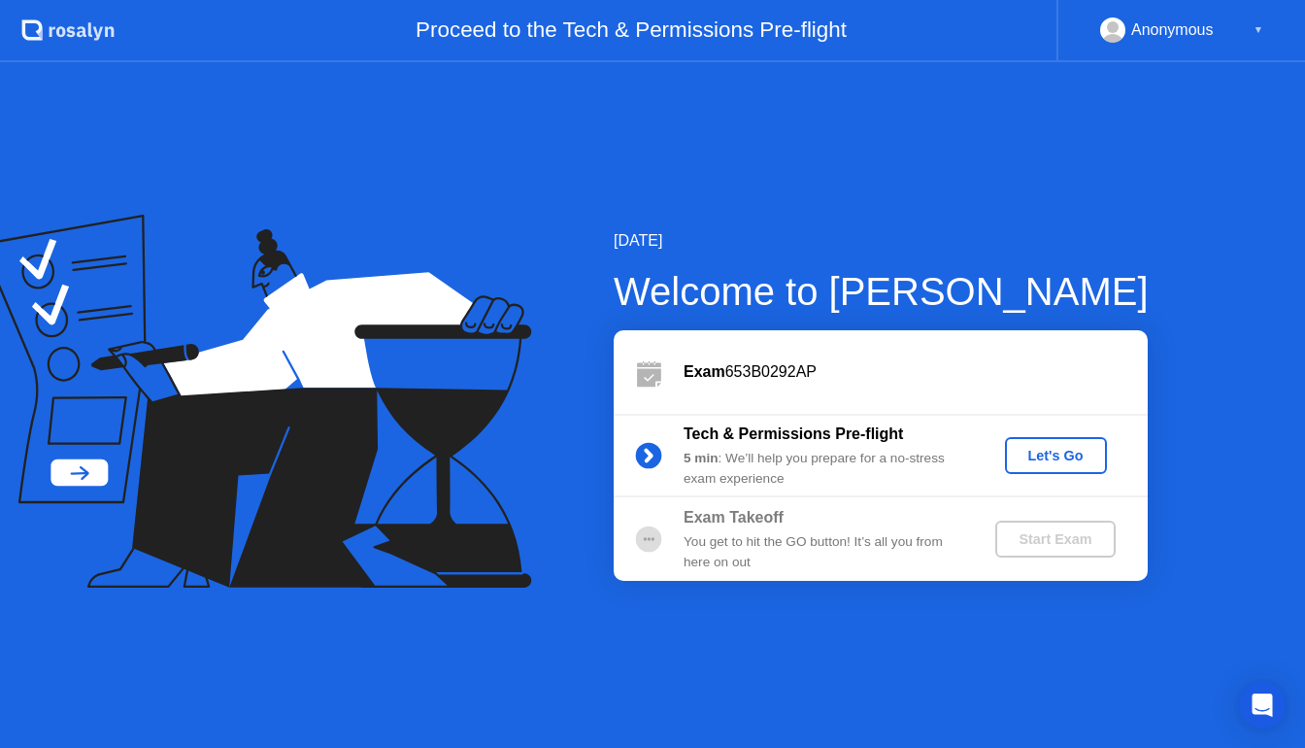
click at [1020, 466] on button "Let's Go" at bounding box center [1056, 455] width 102 height 37
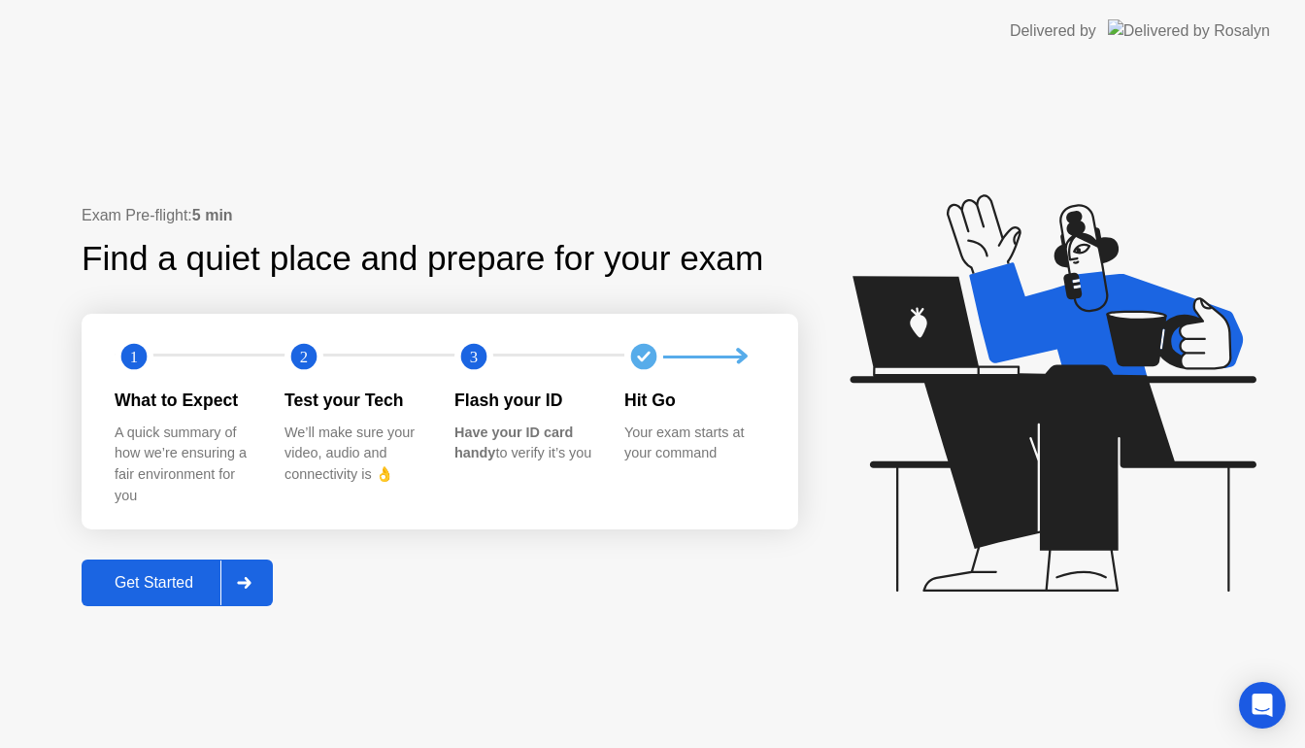
click at [167, 580] on div "Get Started" at bounding box center [153, 582] width 133 height 17
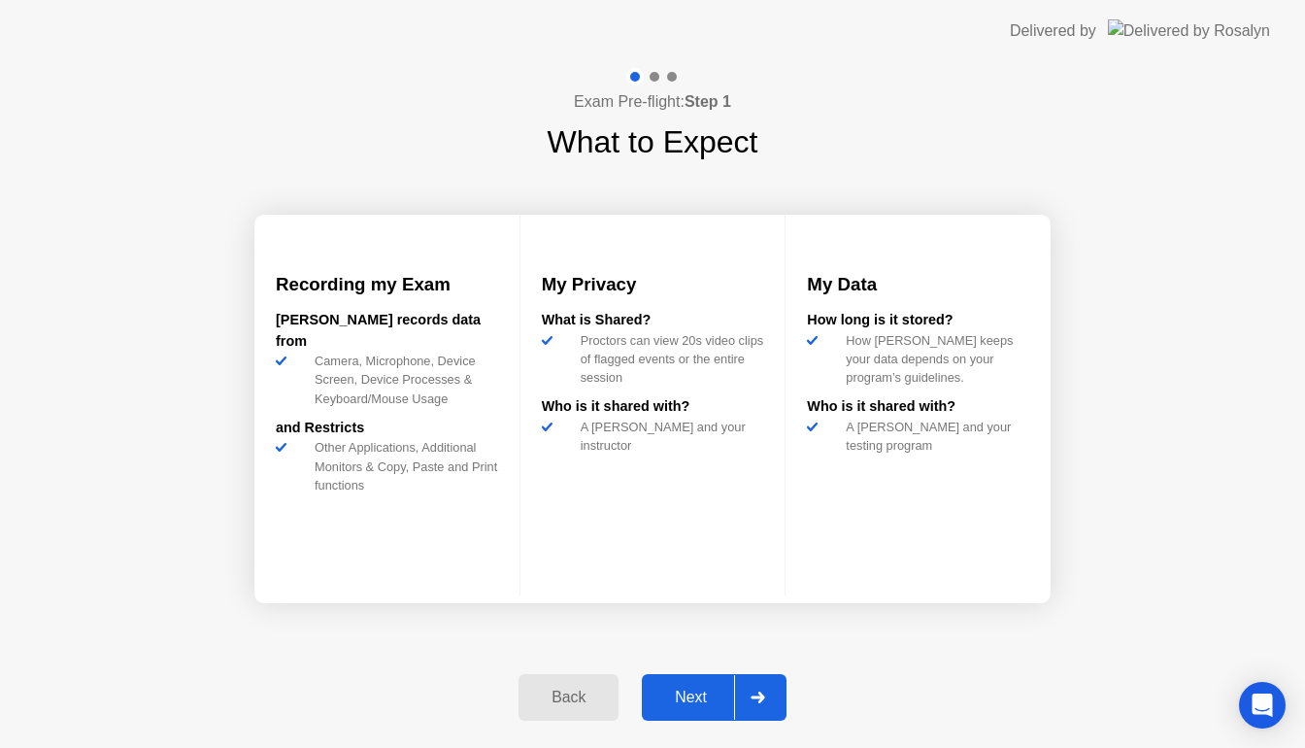
click at [734, 696] on div at bounding box center [757, 697] width 47 height 45
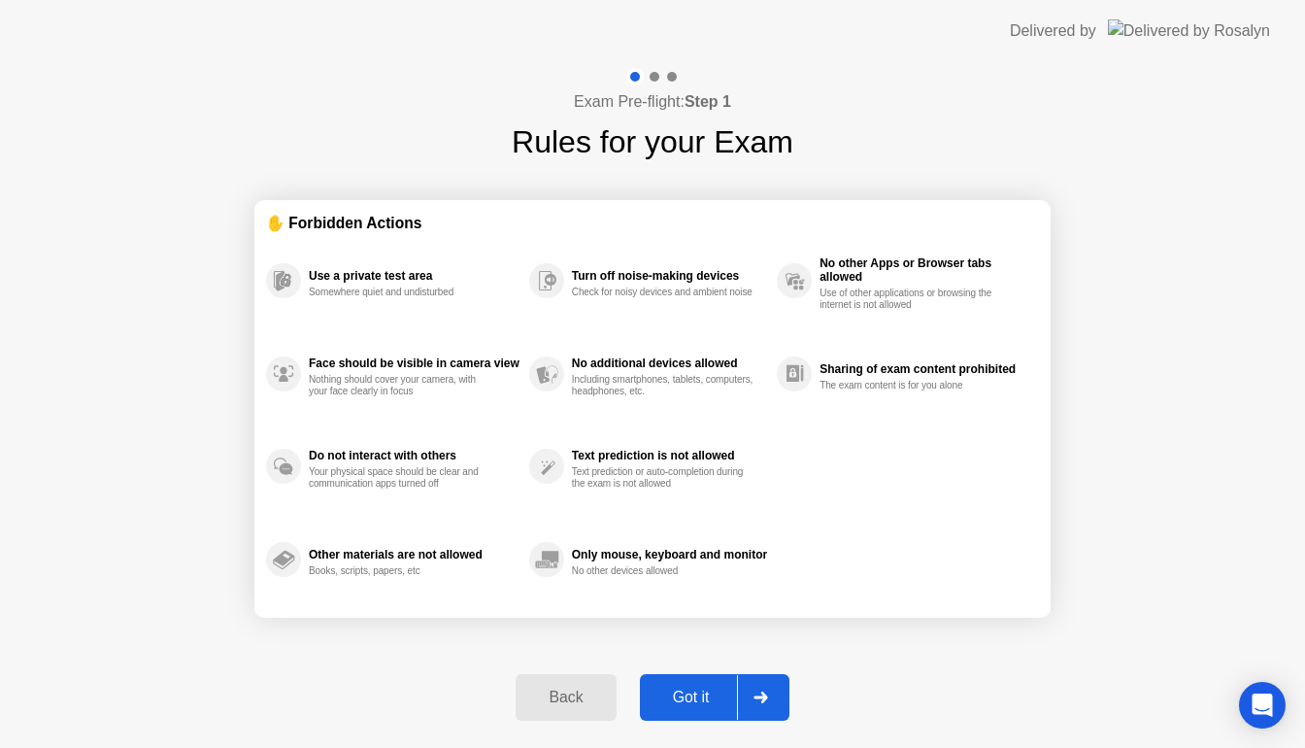
click at [751, 695] on div at bounding box center [760, 697] width 47 height 45
select select "**********"
select select "*******"
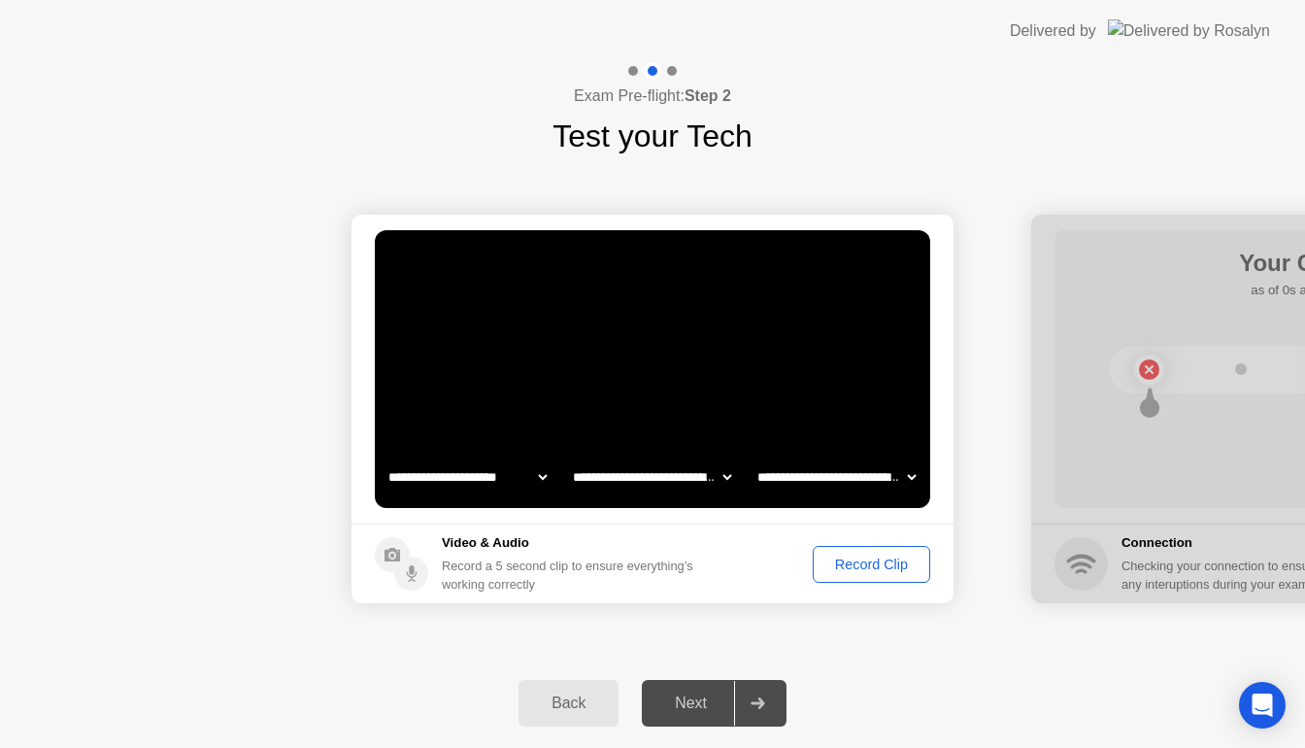
click at [849, 551] on button "Record Clip" at bounding box center [871, 564] width 117 height 37
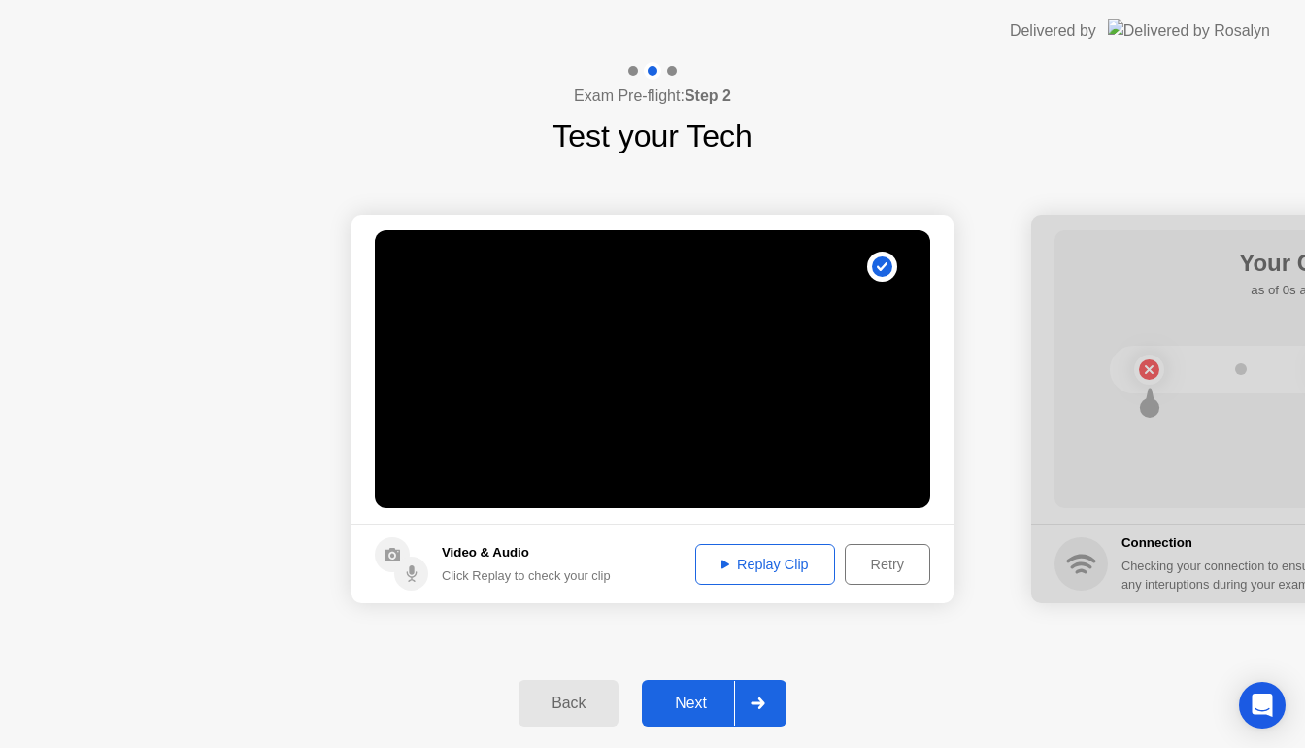
click at [738, 690] on div at bounding box center [757, 703] width 47 height 45
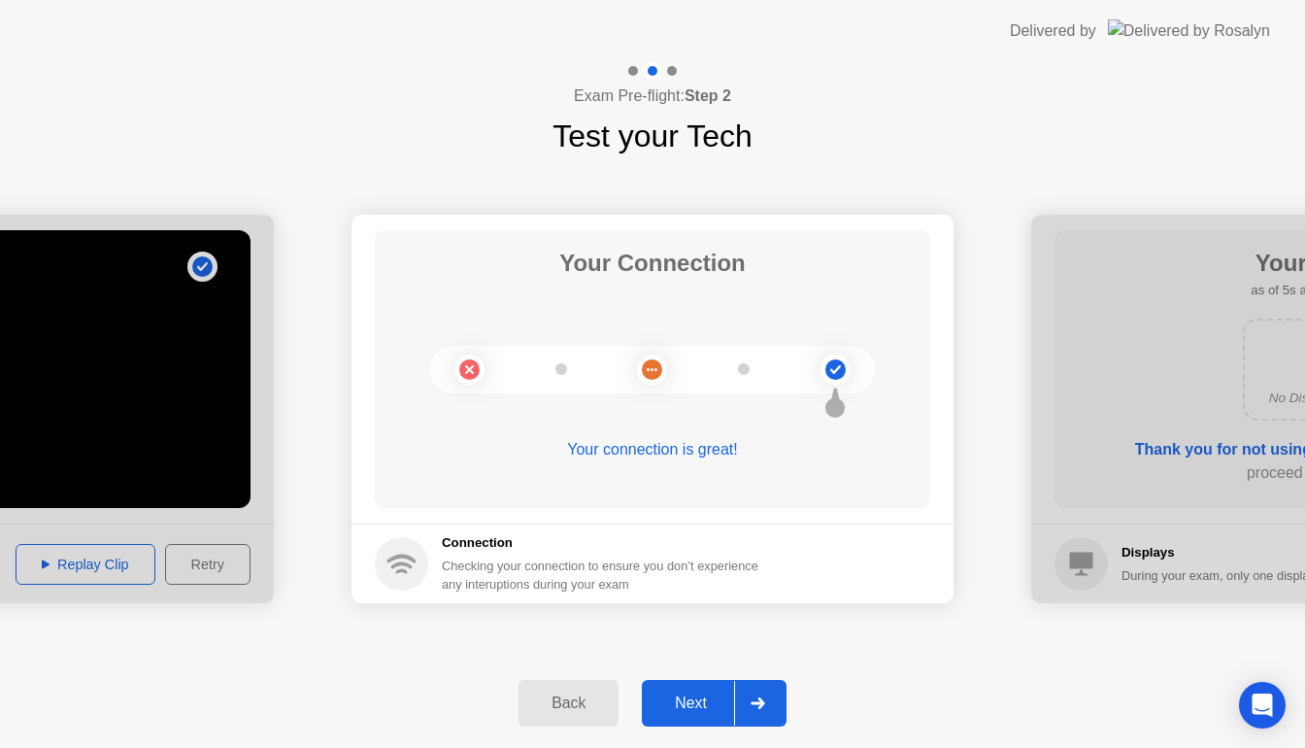
click at [754, 699] on icon at bounding box center [757, 703] width 15 height 12
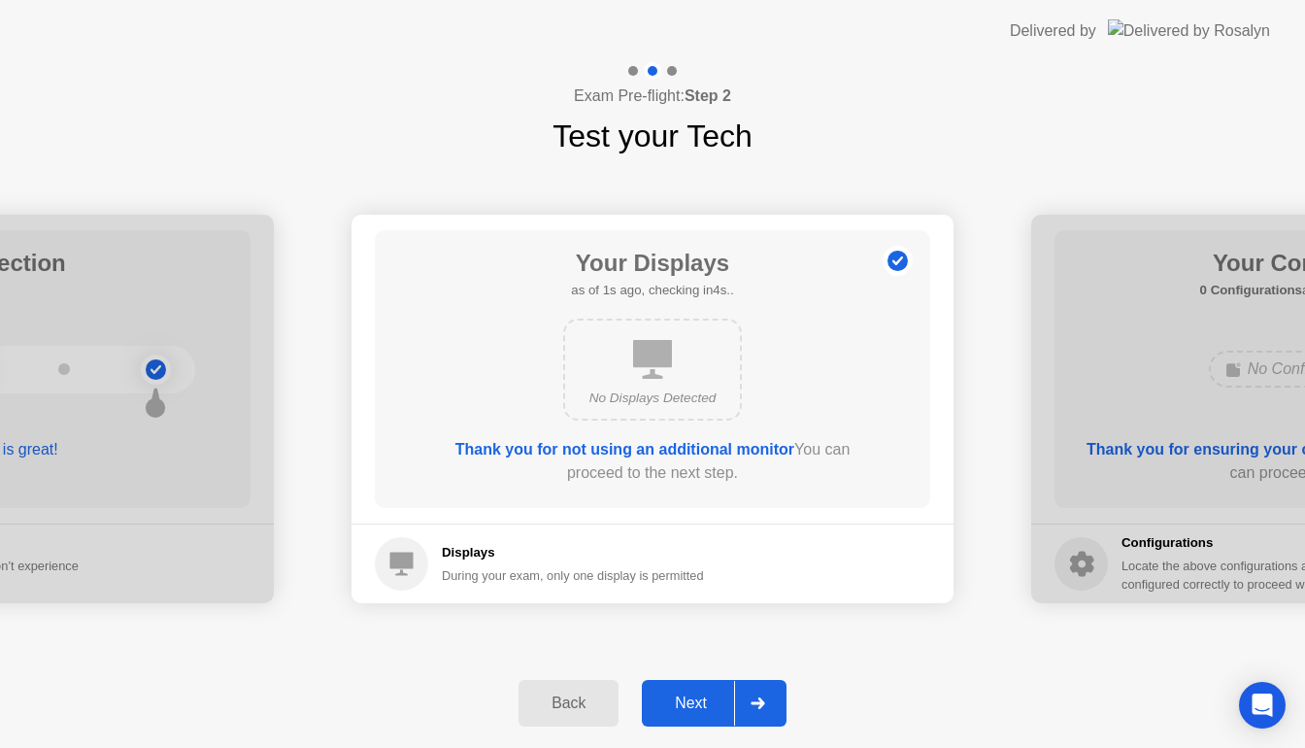
click at [742, 695] on div at bounding box center [757, 703] width 47 height 45
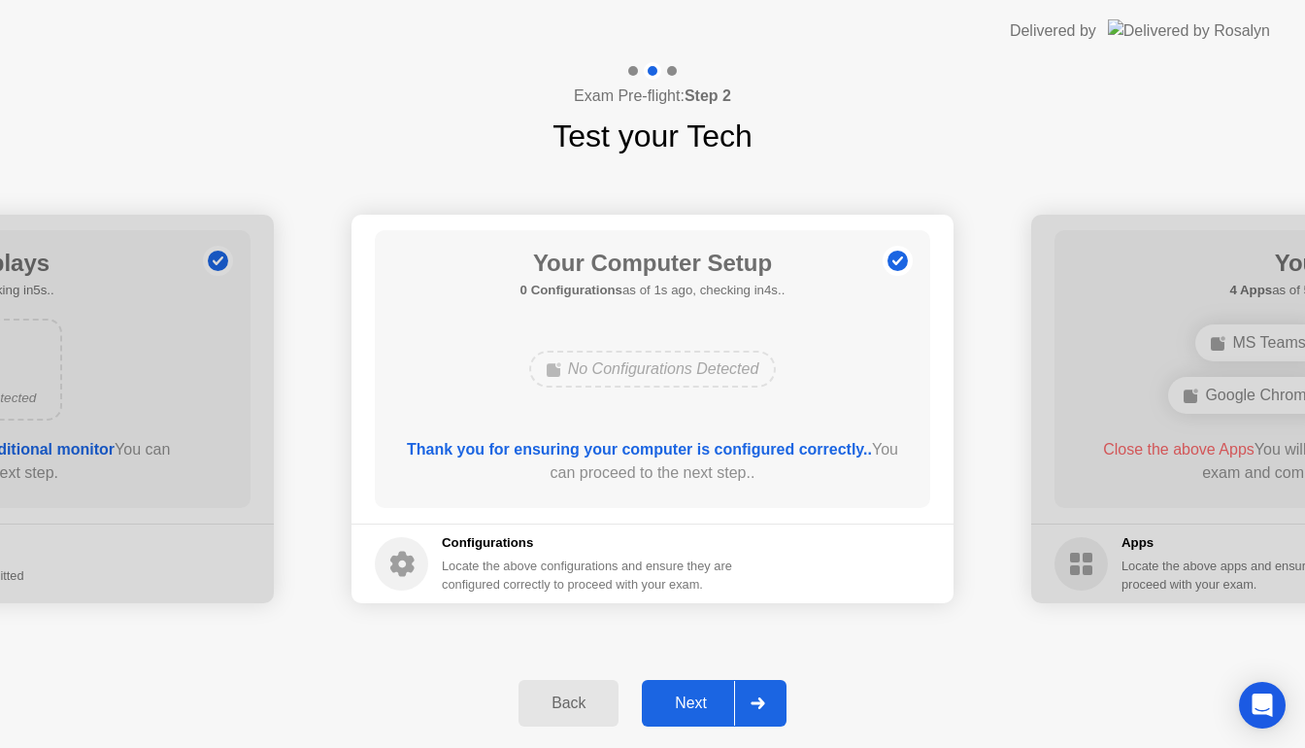
click at [742, 695] on div at bounding box center [757, 703] width 47 height 45
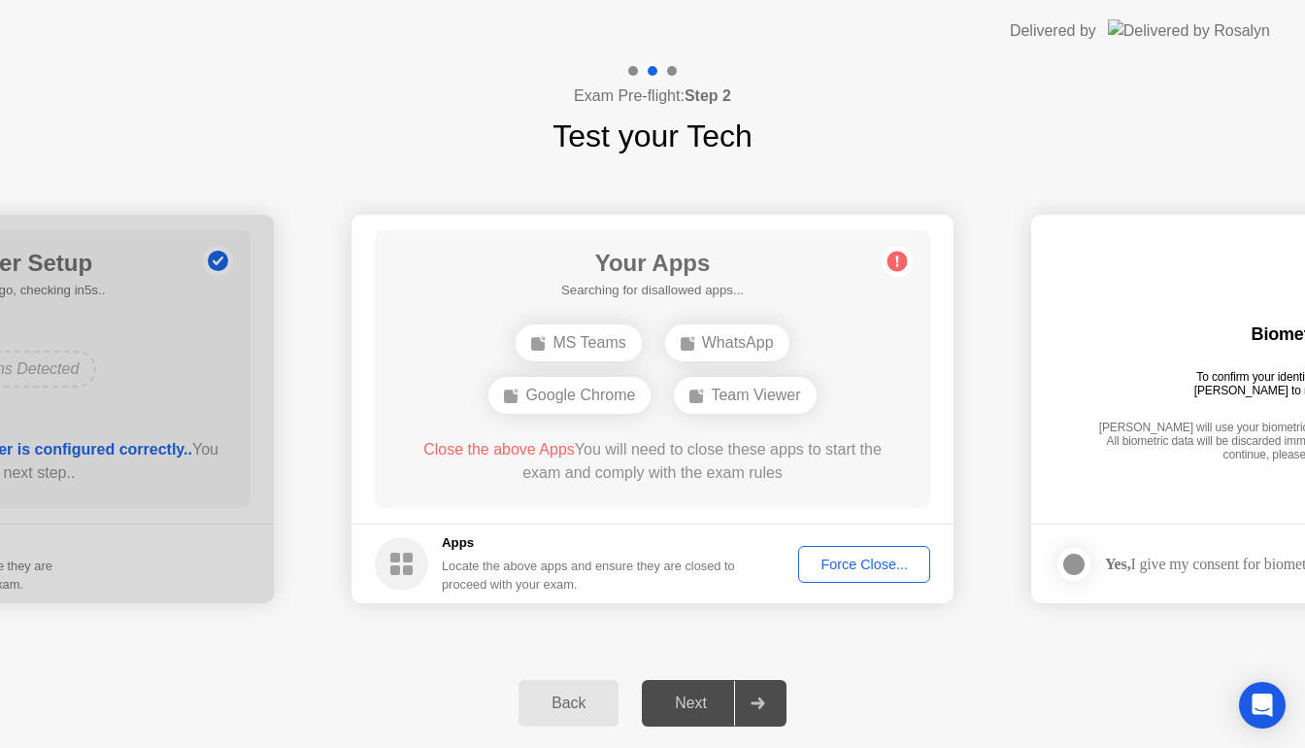
click at [833, 563] on div "Force Close..." at bounding box center [864, 564] width 118 height 16
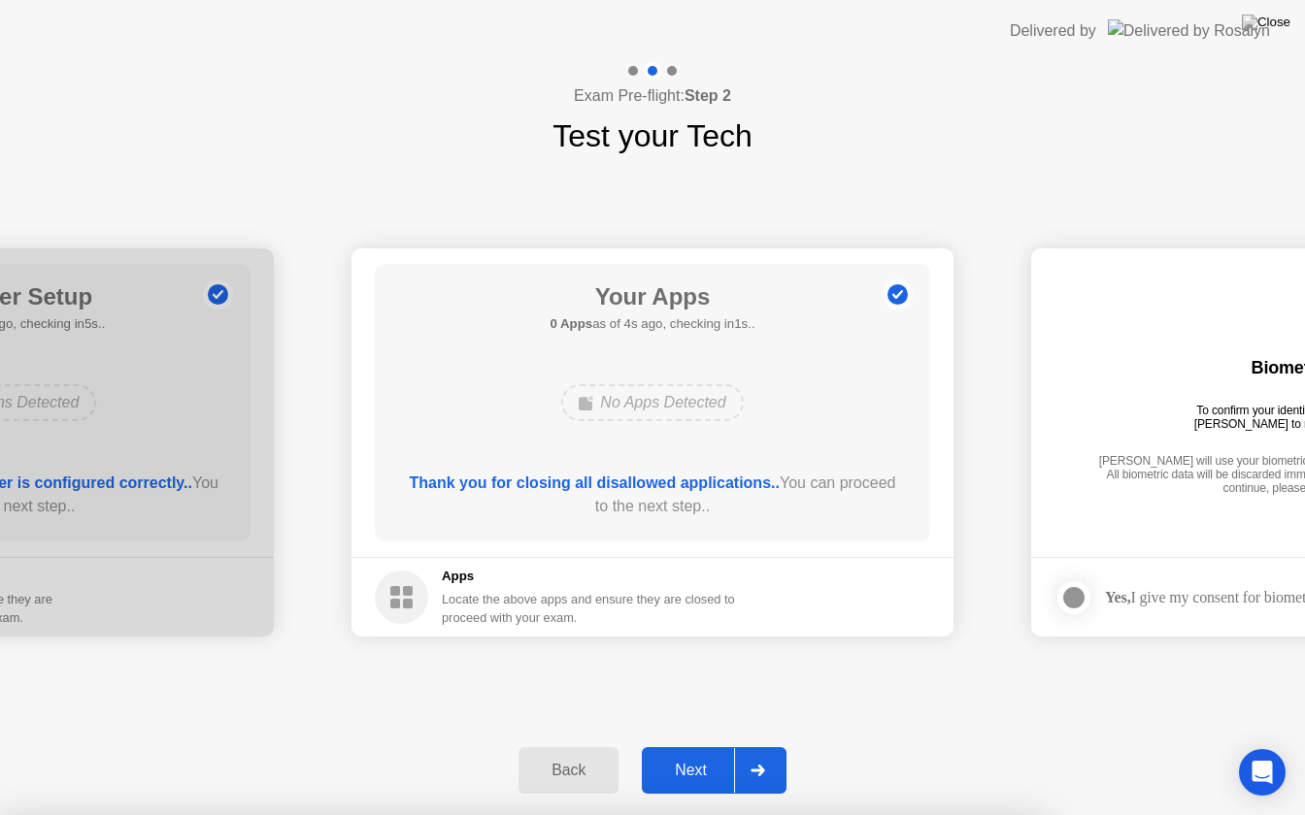
click at [700, 747] on div "Next" at bounding box center [691, 770] width 86 height 17
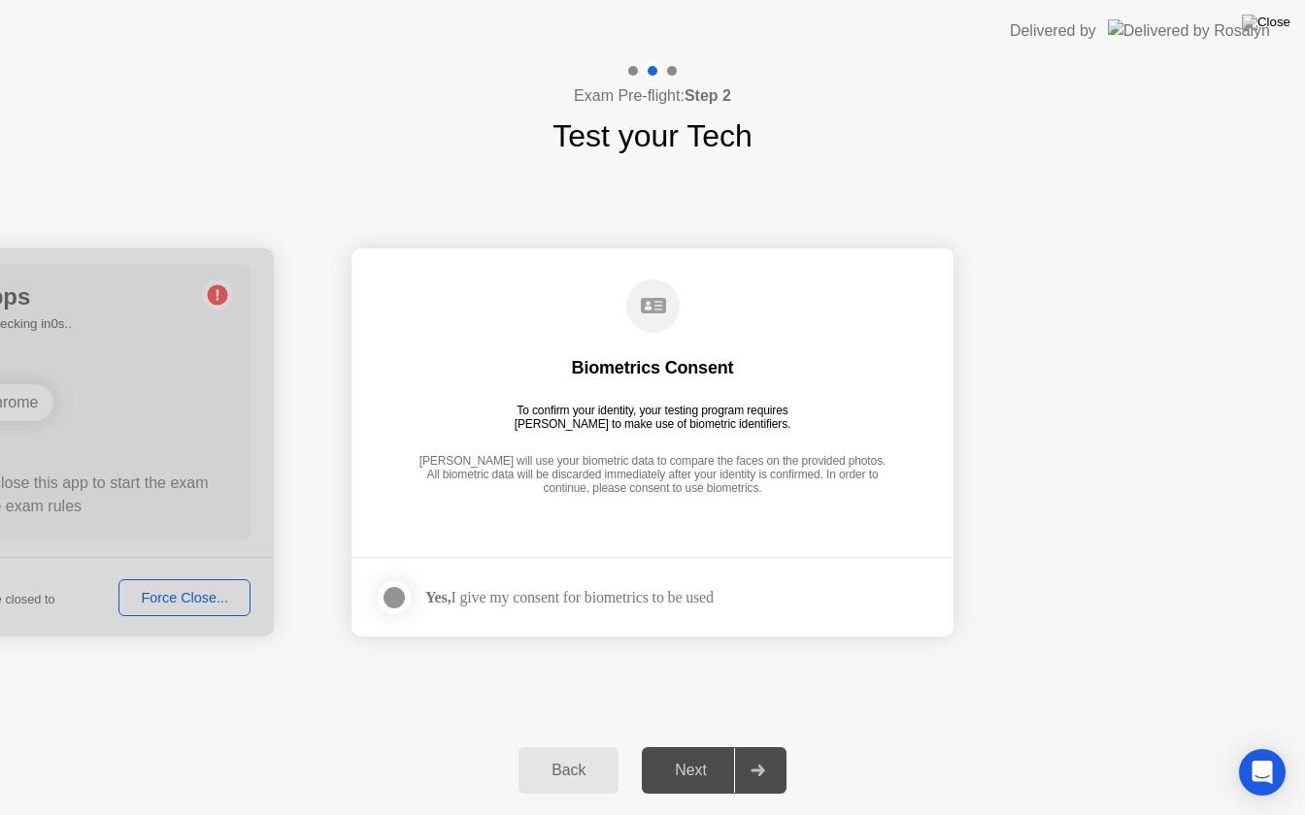
click at [575, 747] on div "Back" at bounding box center [568, 770] width 88 height 17
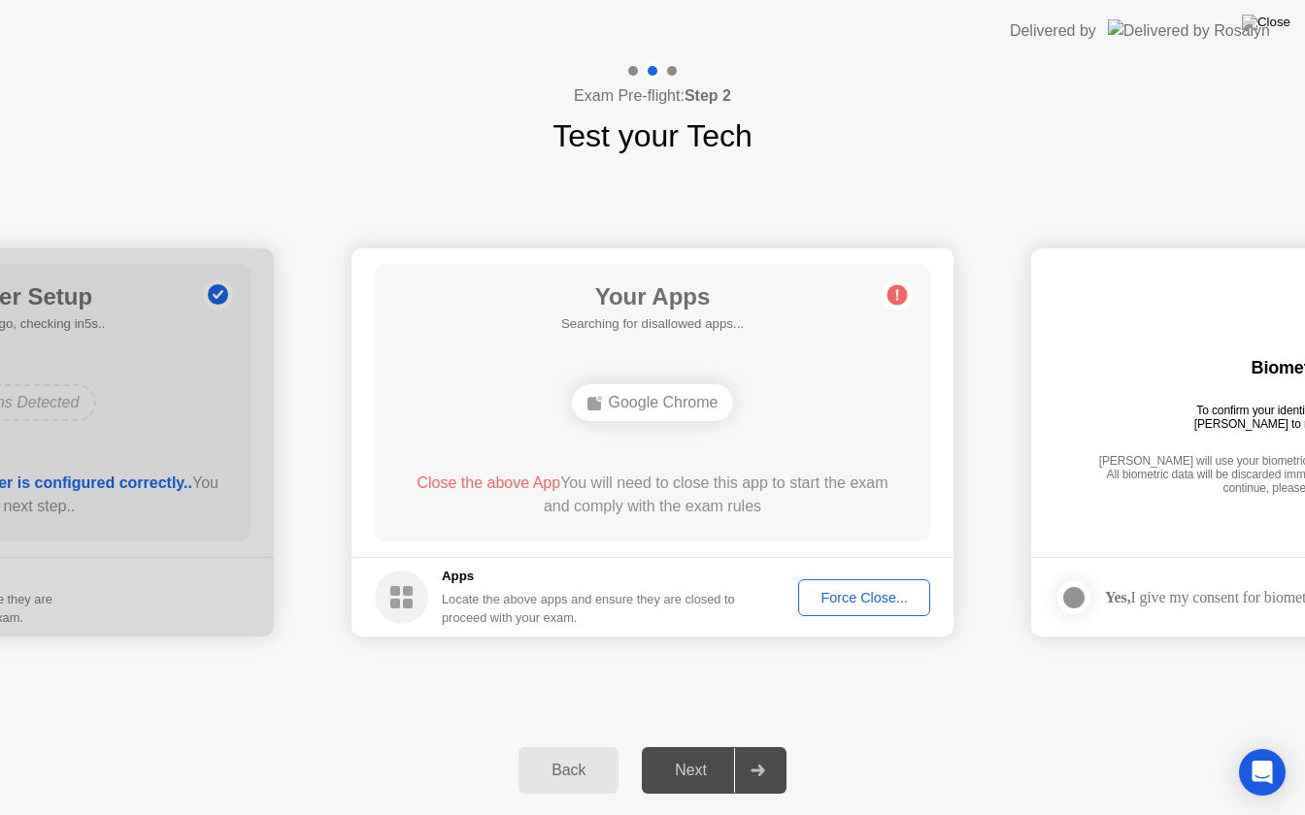
click at [868, 591] on div "Force Close..." at bounding box center [864, 598] width 118 height 16
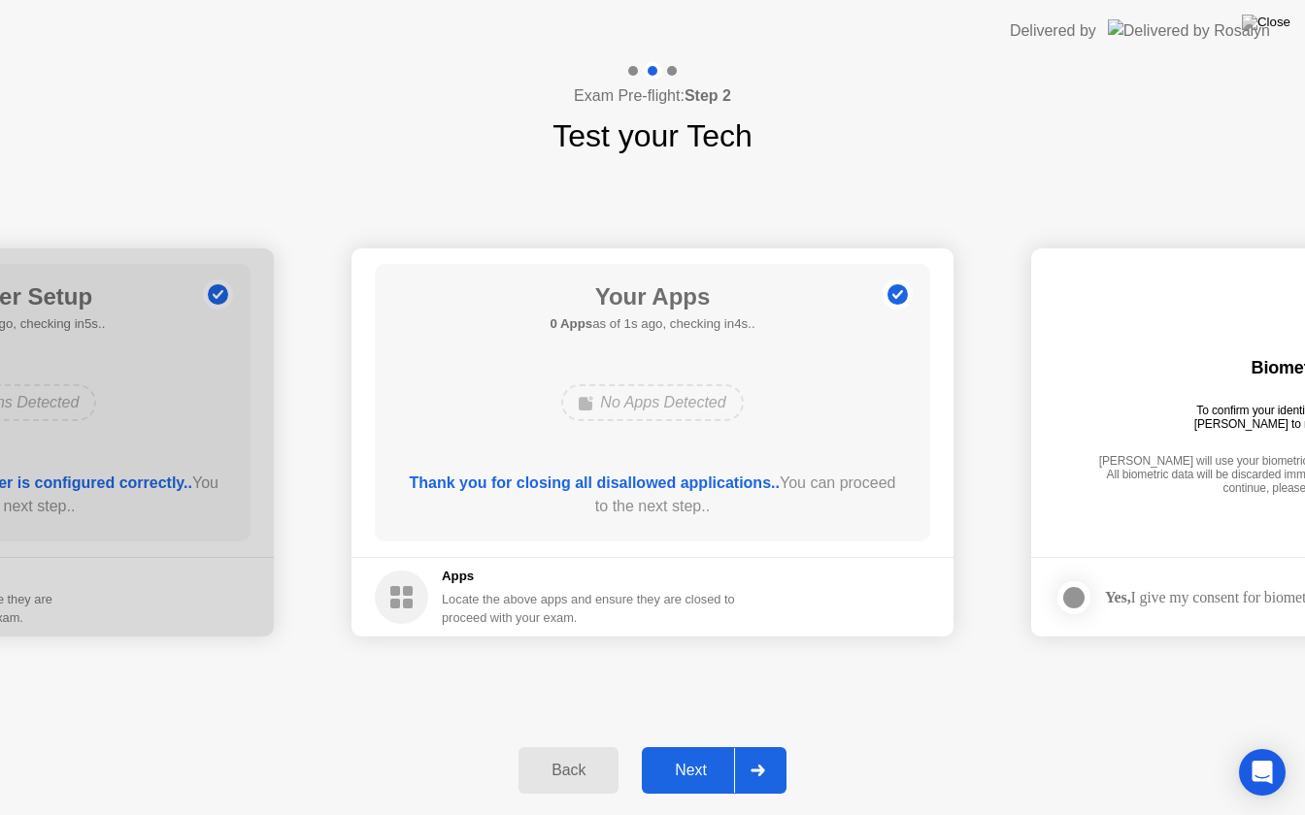
click at [734, 747] on div at bounding box center [757, 770] width 47 height 45
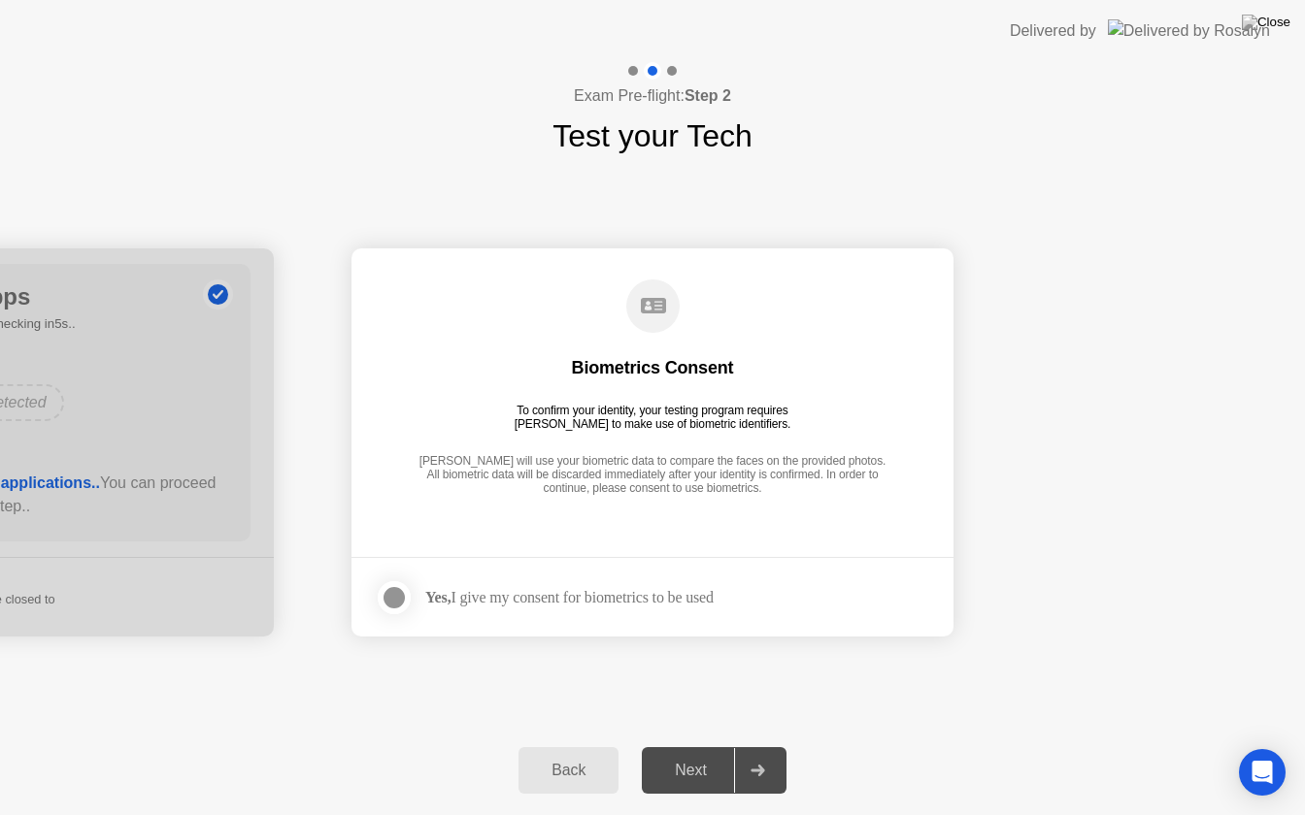
click at [528, 579] on div "Yes, I give my consent for biometrics to be used" at bounding box center [544, 598] width 339 height 39
click at [397, 591] on div at bounding box center [393, 597] width 23 height 23
click at [756, 747] on icon at bounding box center [757, 771] width 15 height 12
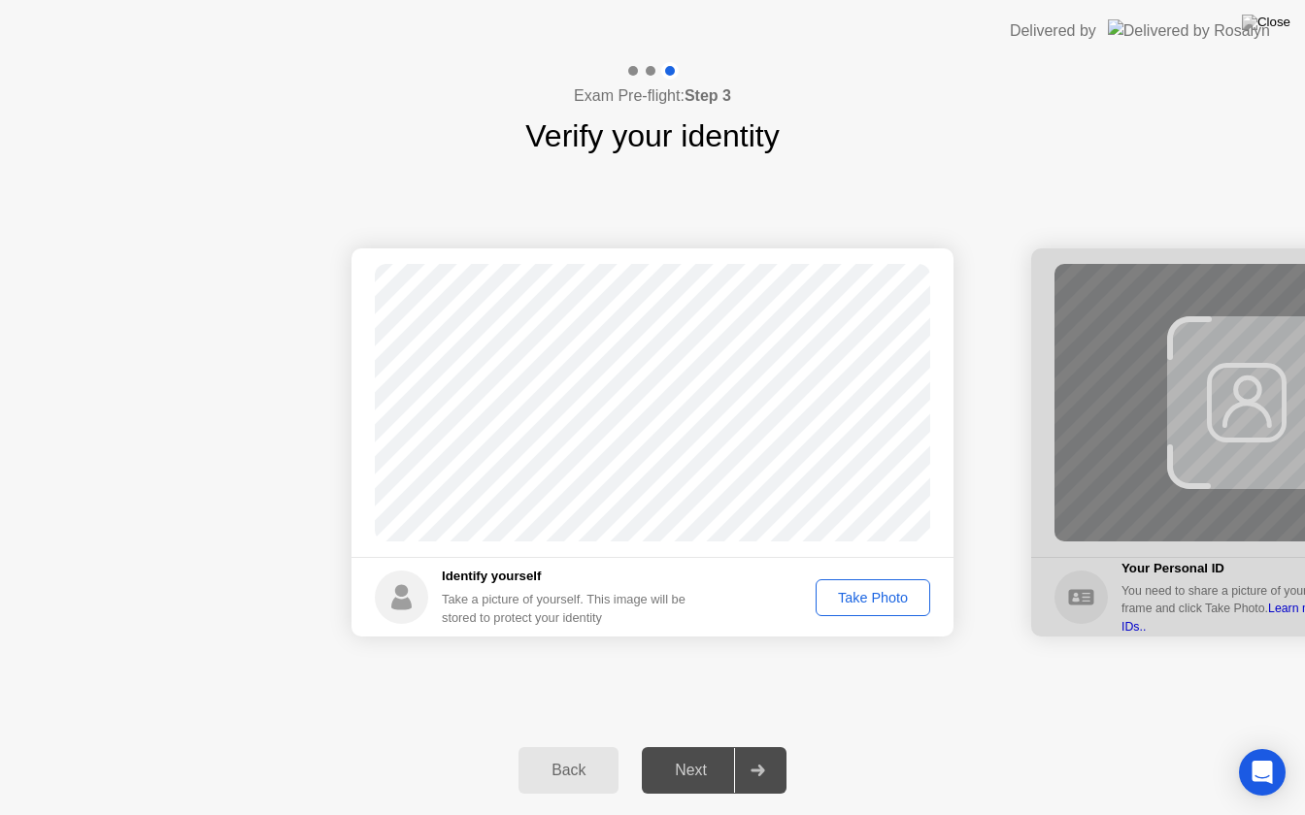
click at [851, 581] on button "Take Photo" at bounding box center [872, 598] width 115 height 37
click at [754, 747] on div at bounding box center [757, 770] width 47 height 45
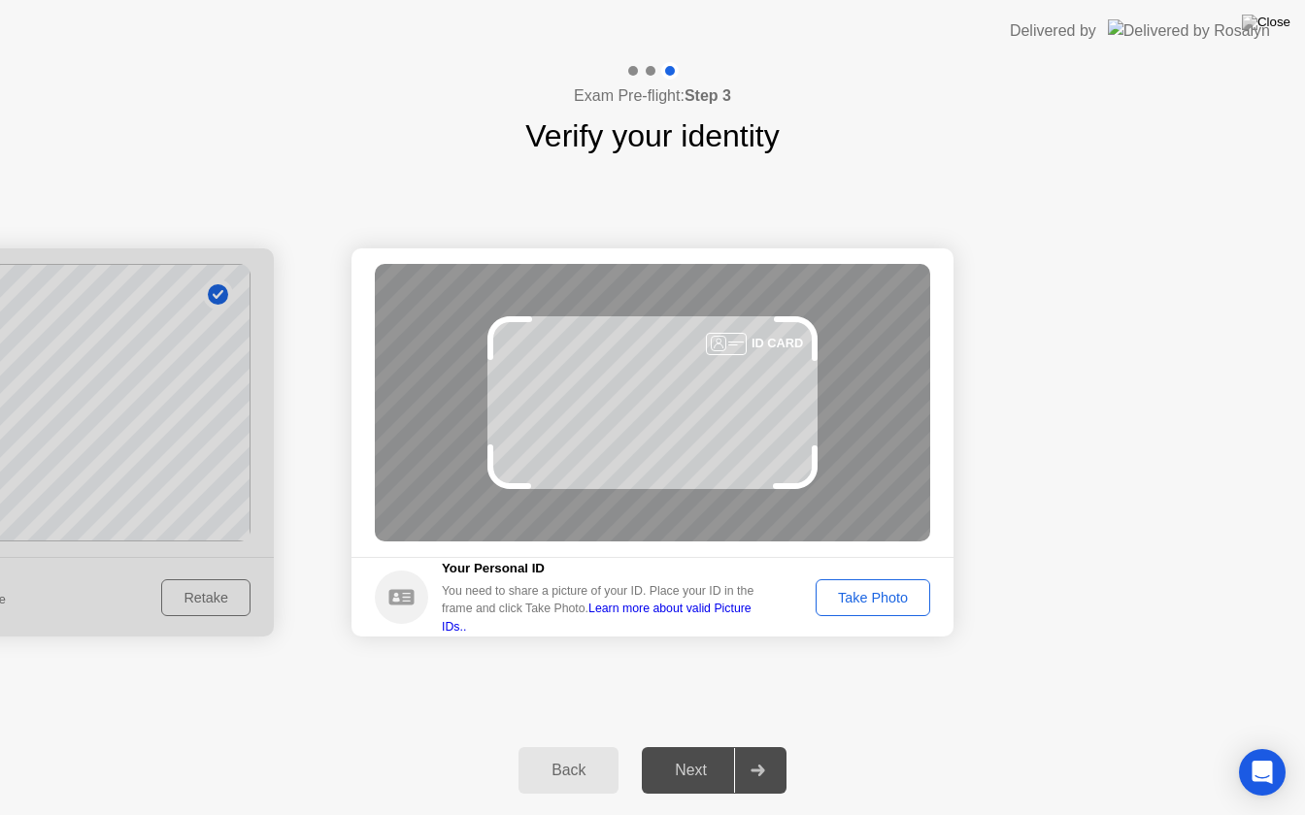
click at [853, 578] on footer "Your Personal ID You need to share a picture of your ID. Place your ID in the f…" at bounding box center [652, 597] width 602 height 80
click at [851, 590] on div "Take Photo" at bounding box center [872, 598] width 101 height 16
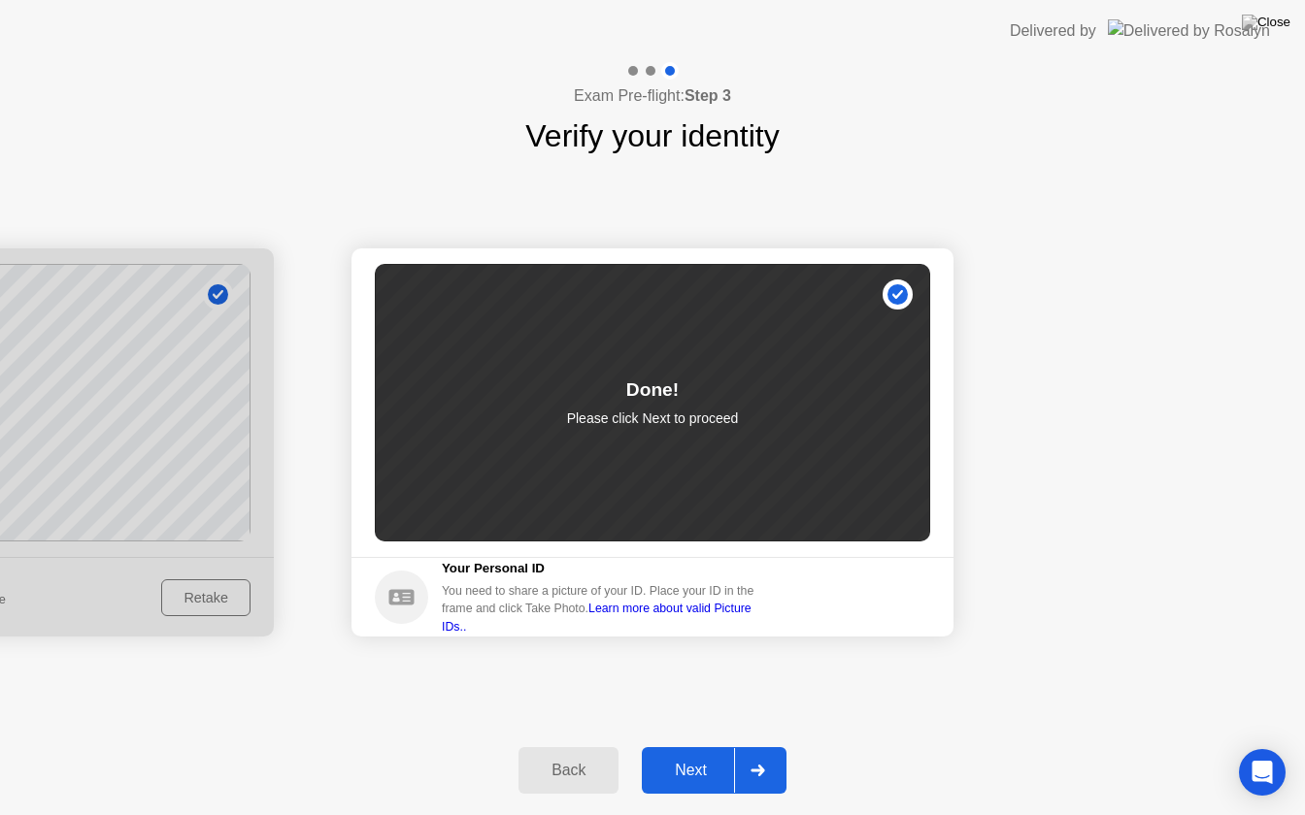
click at [718, 747] on button "Next" at bounding box center [714, 771] width 145 height 47
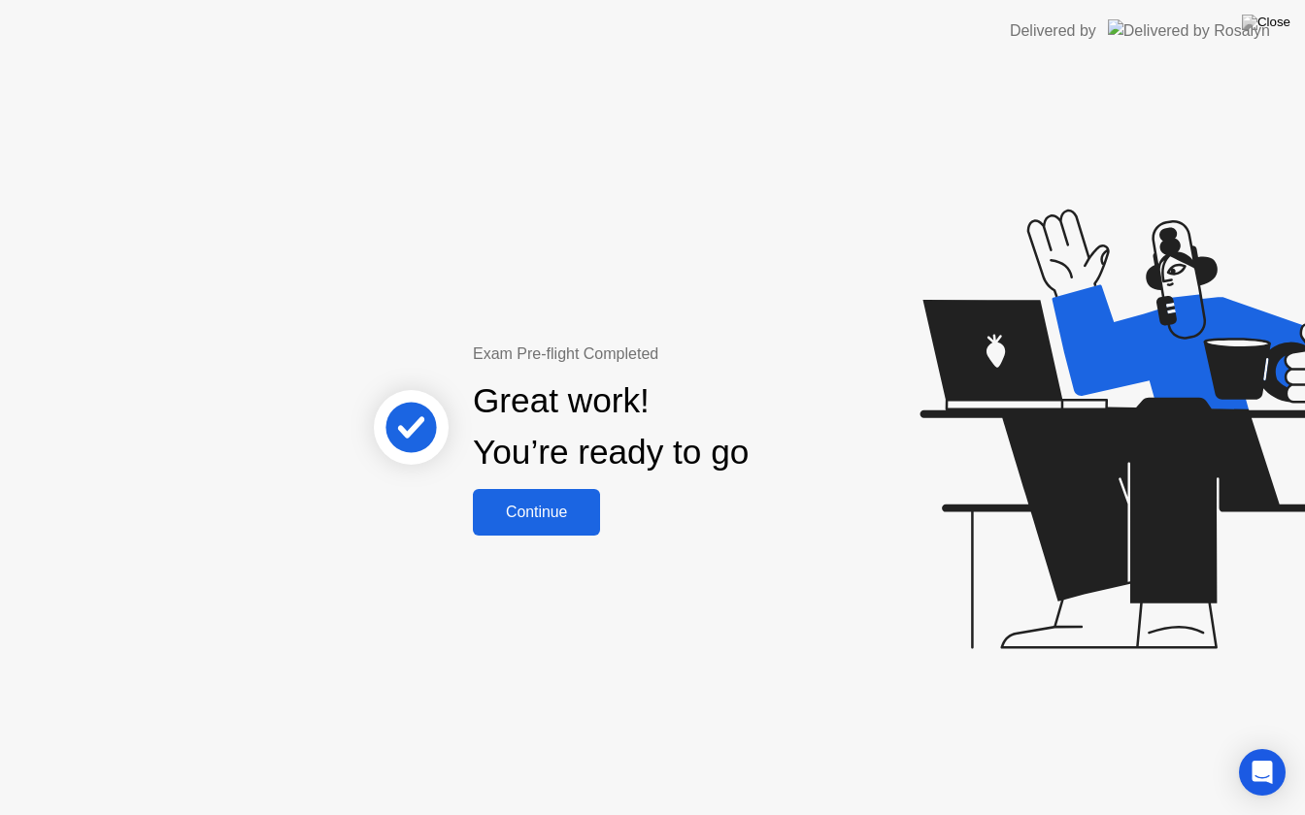
click at [562, 515] on div "Continue" at bounding box center [537, 512] width 116 height 17
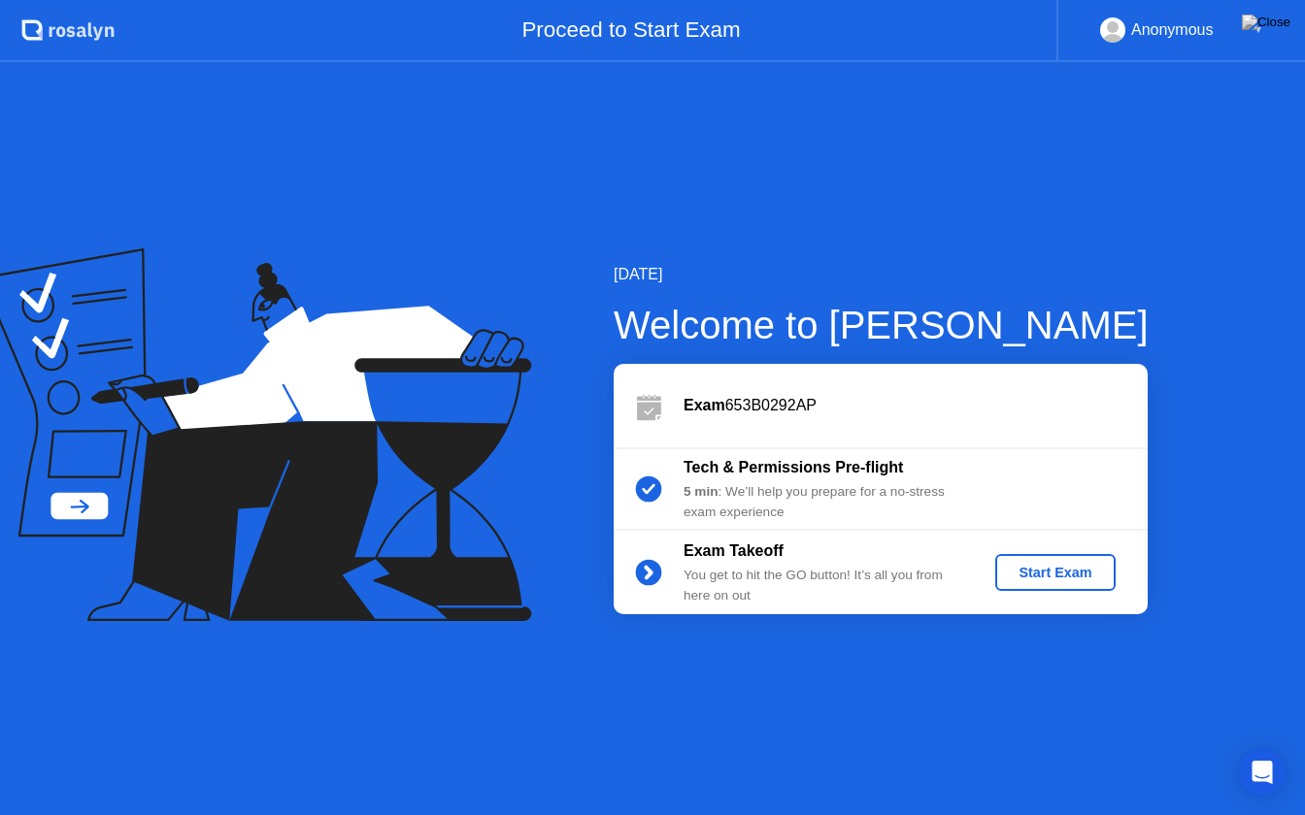
click at [1032, 570] on div "Start Exam" at bounding box center [1055, 573] width 104 height 16
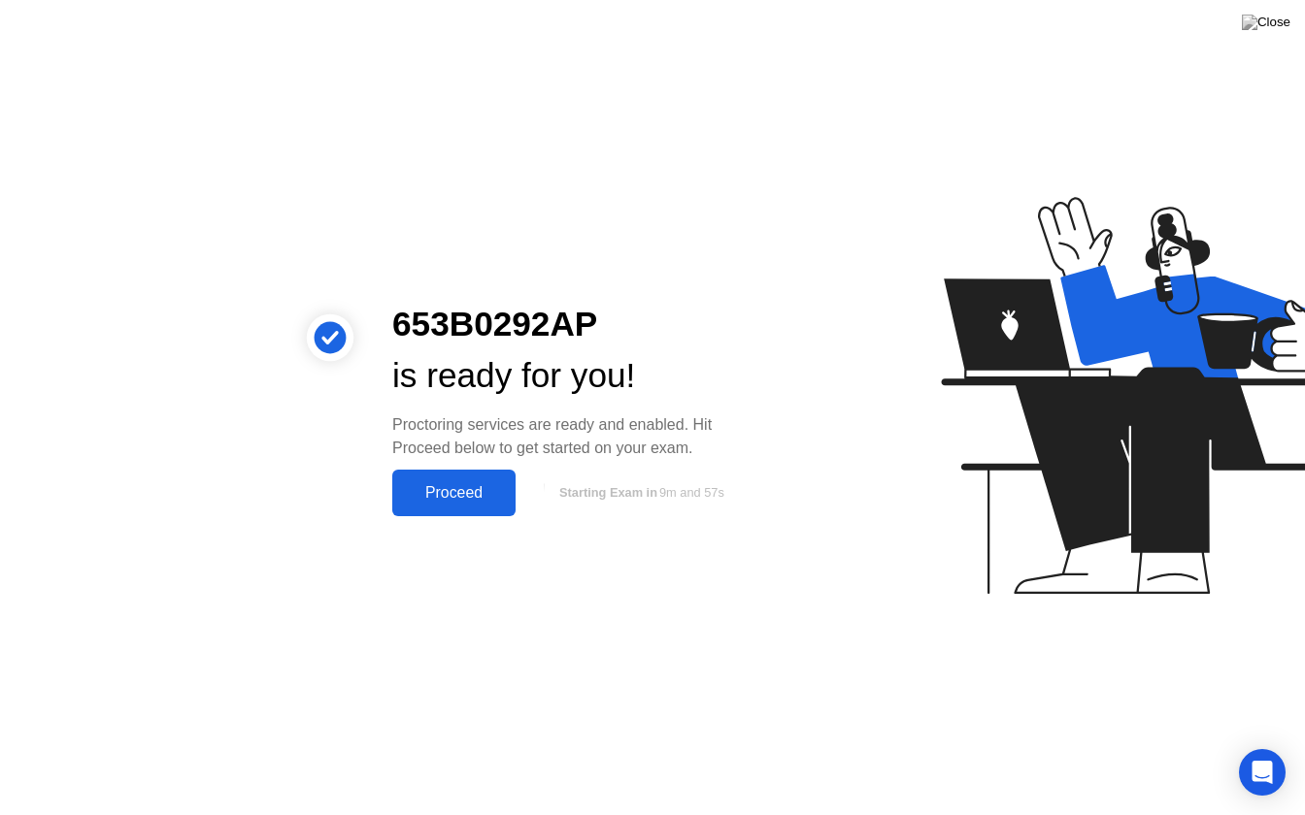
click at [481, 487] on div "Proceed" at bounding box center [454, 492] width 112 height 17
